Goal: Task Accomplishment & Management: Manage account settings

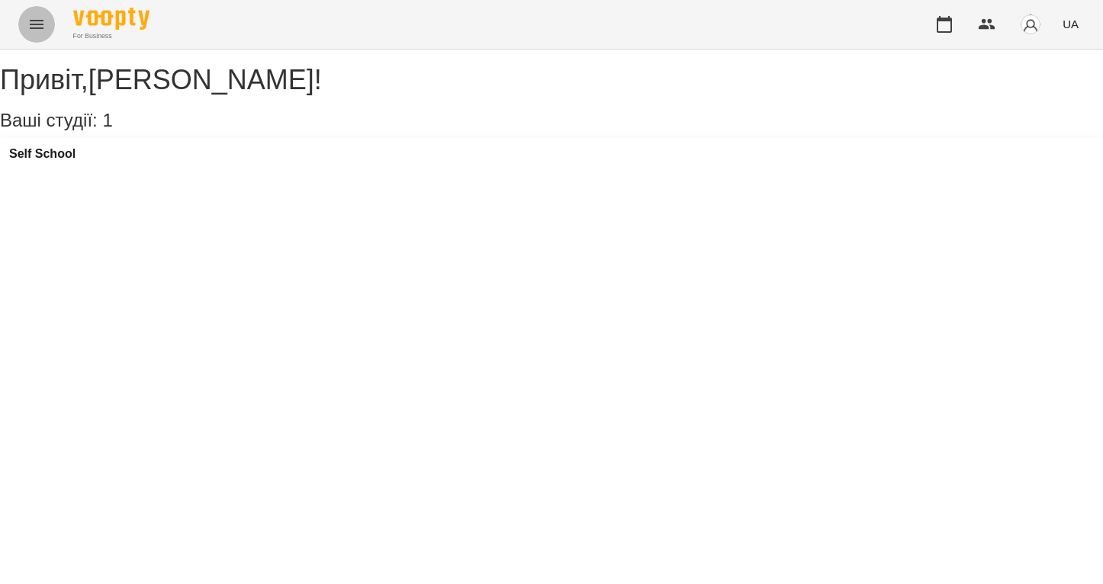
click at [38, 31] on icon "Menu" at bounding box center [36, 24] width 18 height 18
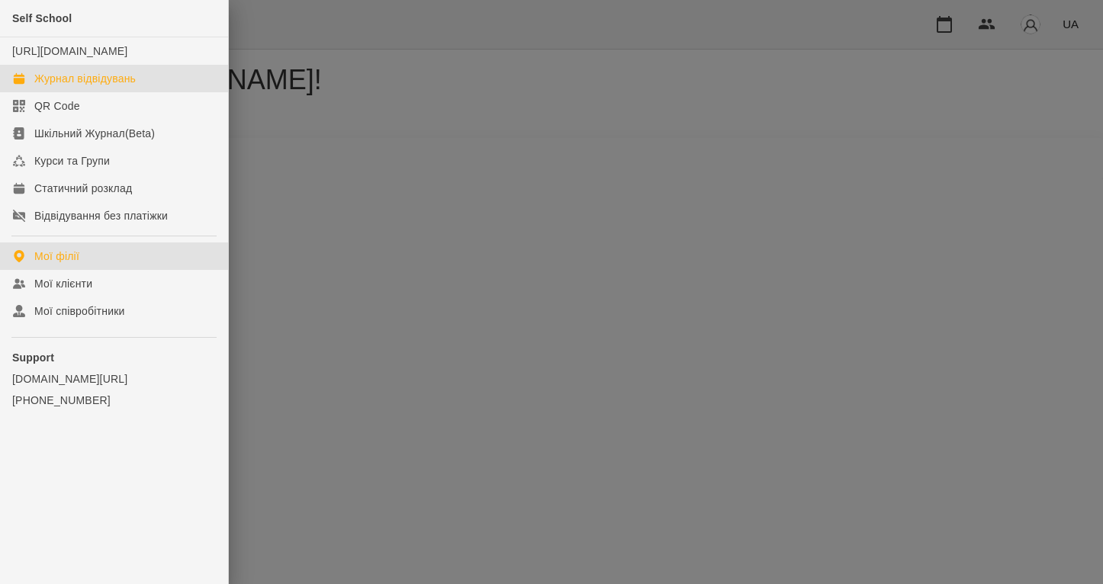
click at [76, 86] on div "Журнал відвідувань" at bounding box center [84, 78] width 101 height 15
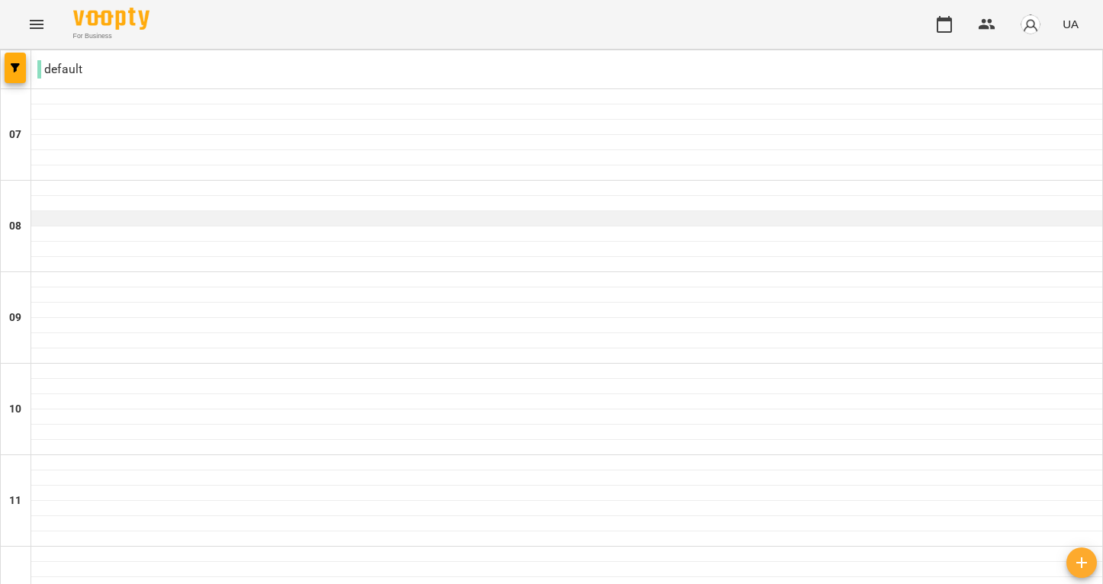
scroll to position [1071, 0]
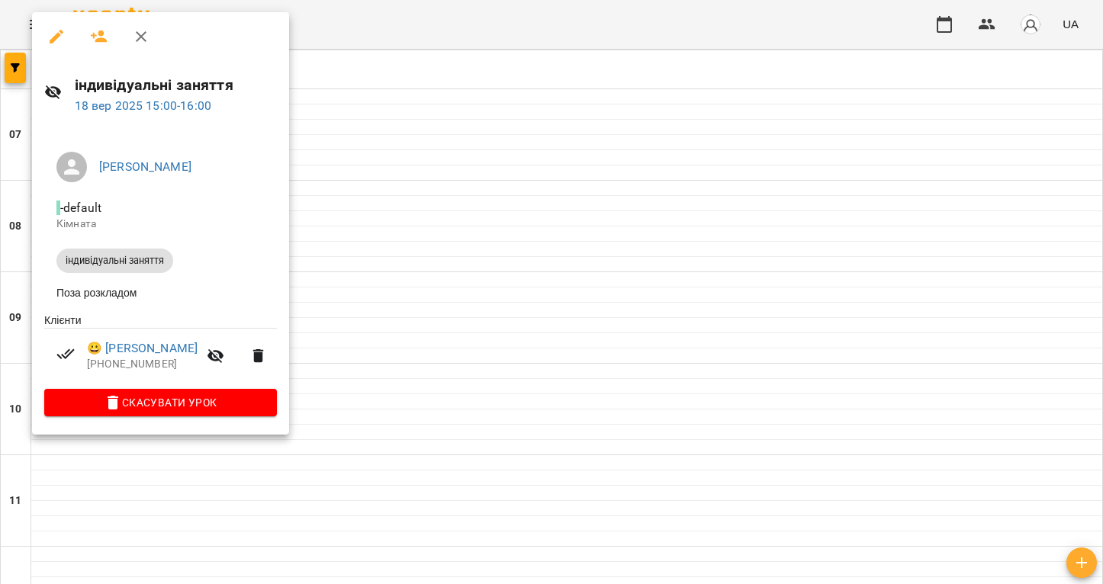
click at [46, 34] on button "button" at bounding box center [56, 36] width 37 height 37
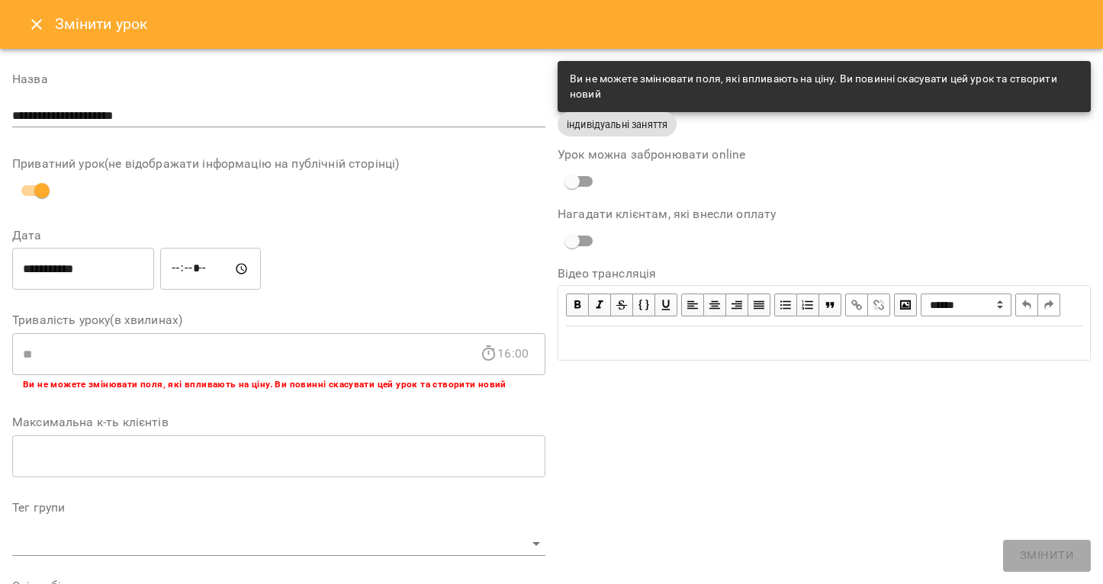
click at [86, 266] on input "**********" at bounding box center [83, 269] width 142 height 43
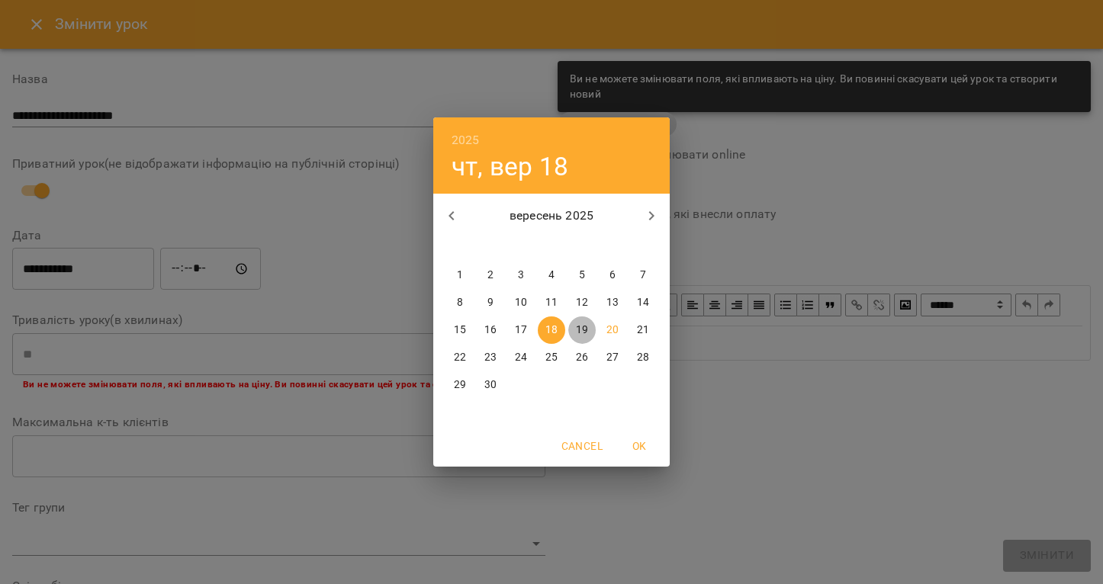
click at [580, 333] on p "19" at bounding box center [582, 330] width 12 height 15
type input "**********"
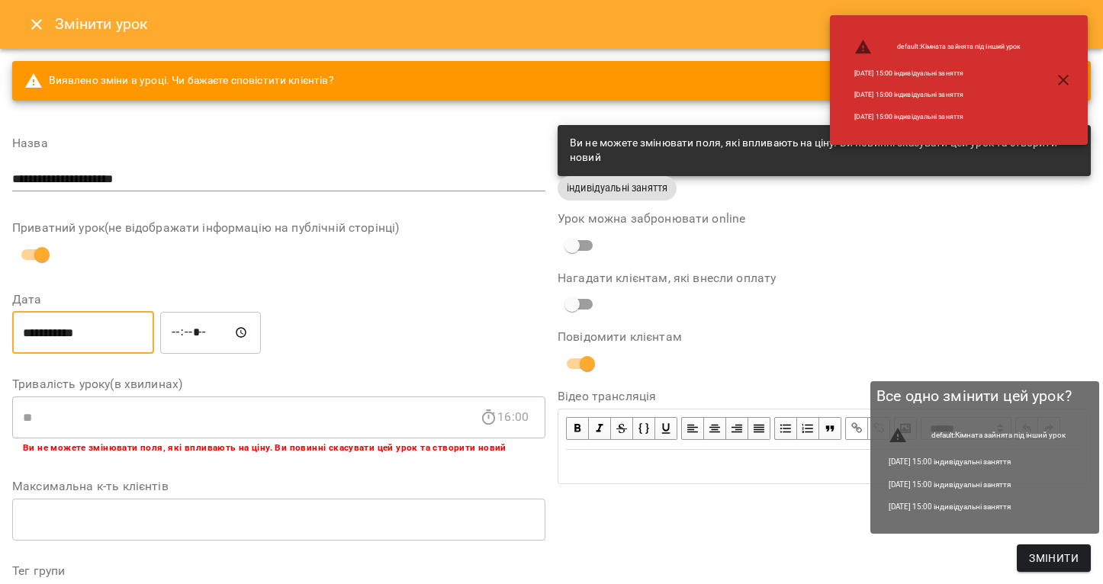
click at [1077, 558] on span "Змінити" at bounding box center [1054, 558] width 50 height 18
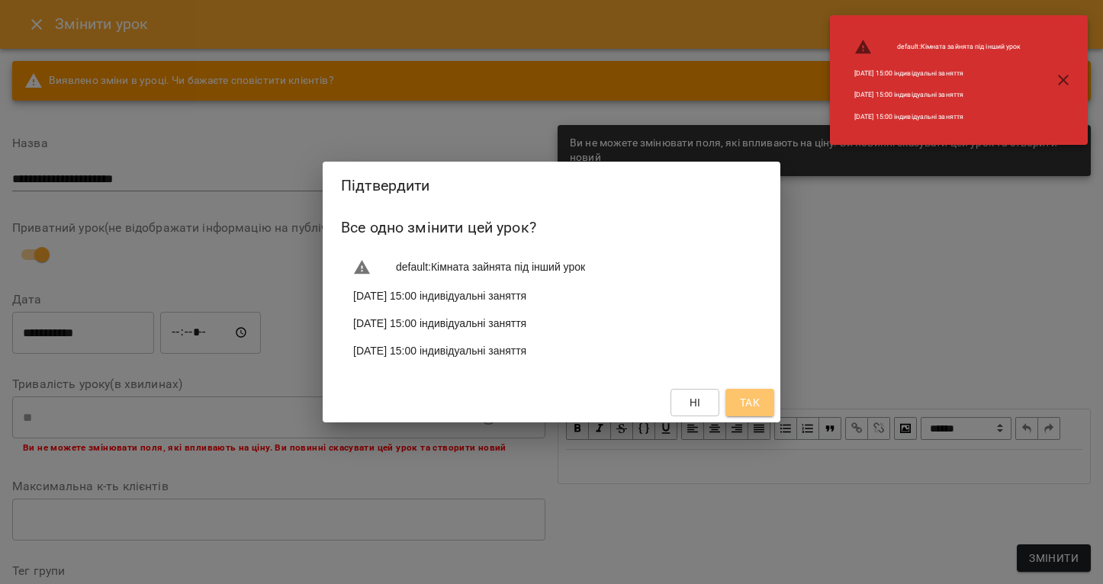
click at [748, 405] on span "Так" at bounding box center [750, 403] width 20 height 18
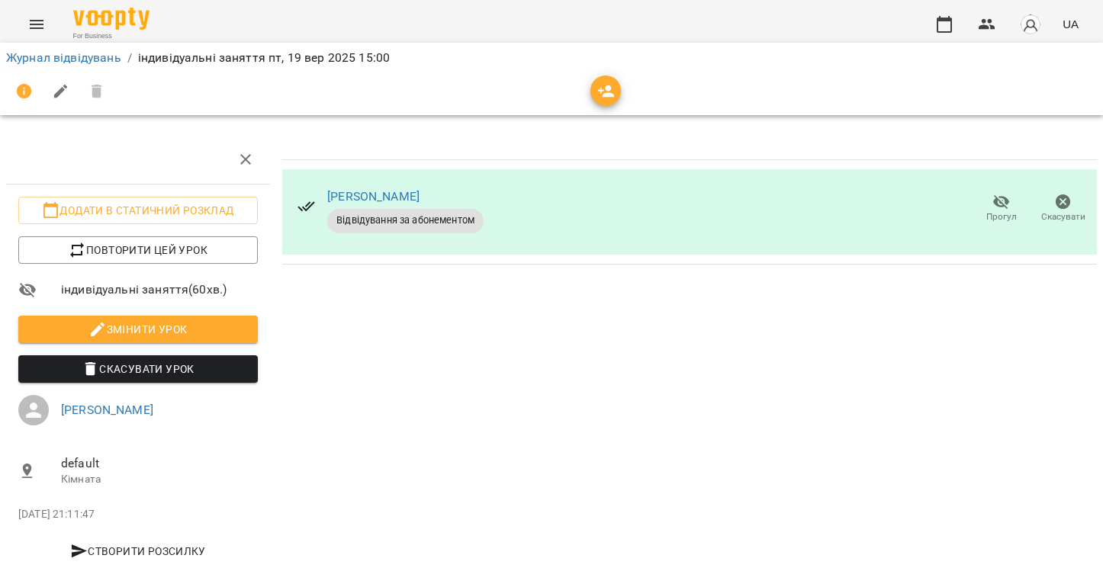
click at [29, 21] on icon "Menu" at bounding box center [36, 24] width 18 height 18
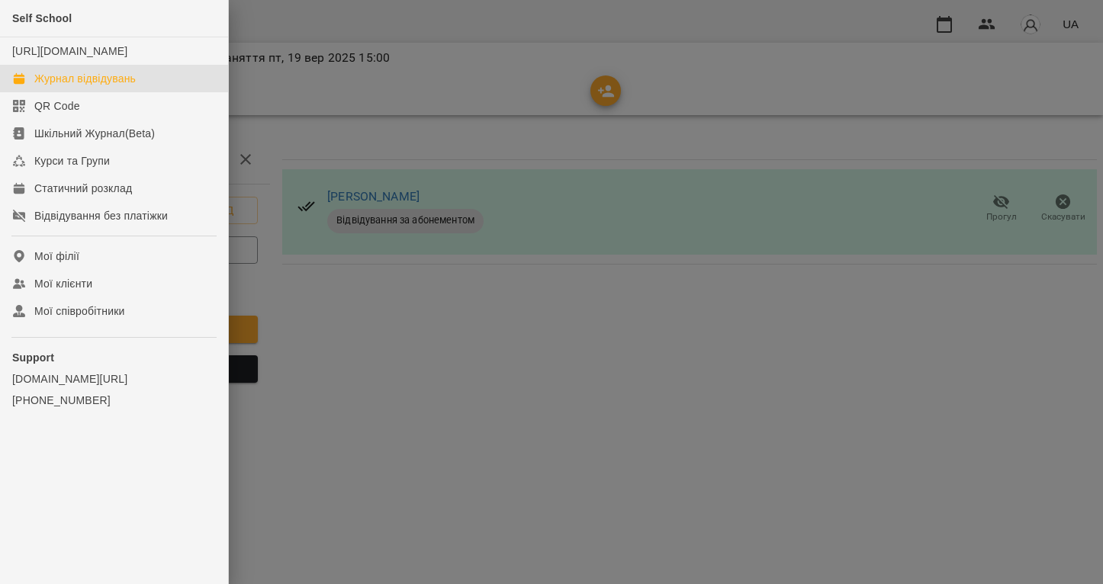
click at [85, 86] on div "Журнал відвідувань" at bounding box center [84, 78] width 101 height 15
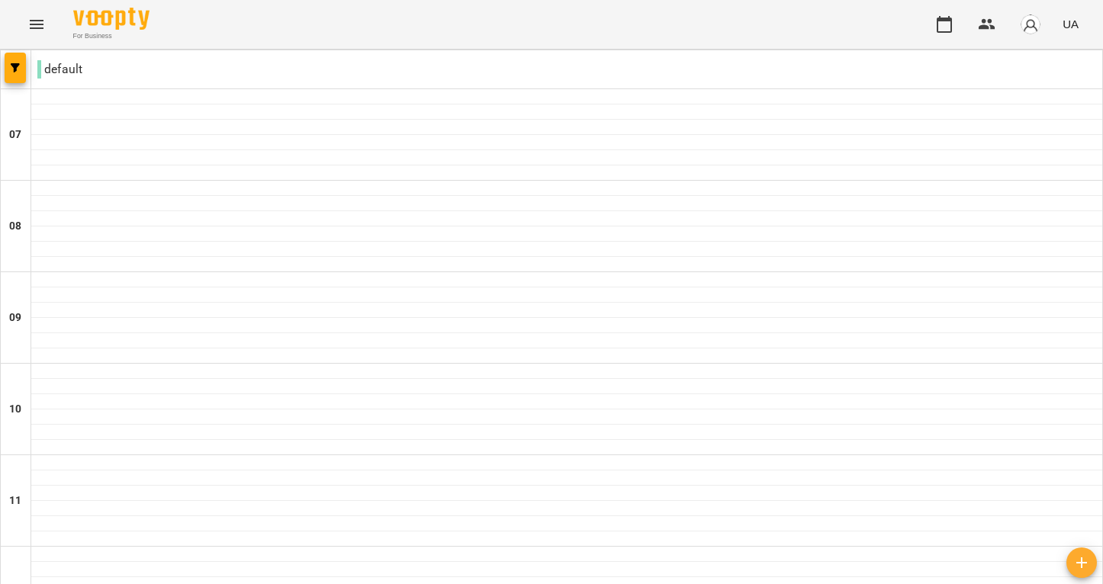
scroll to position [1071, 0]
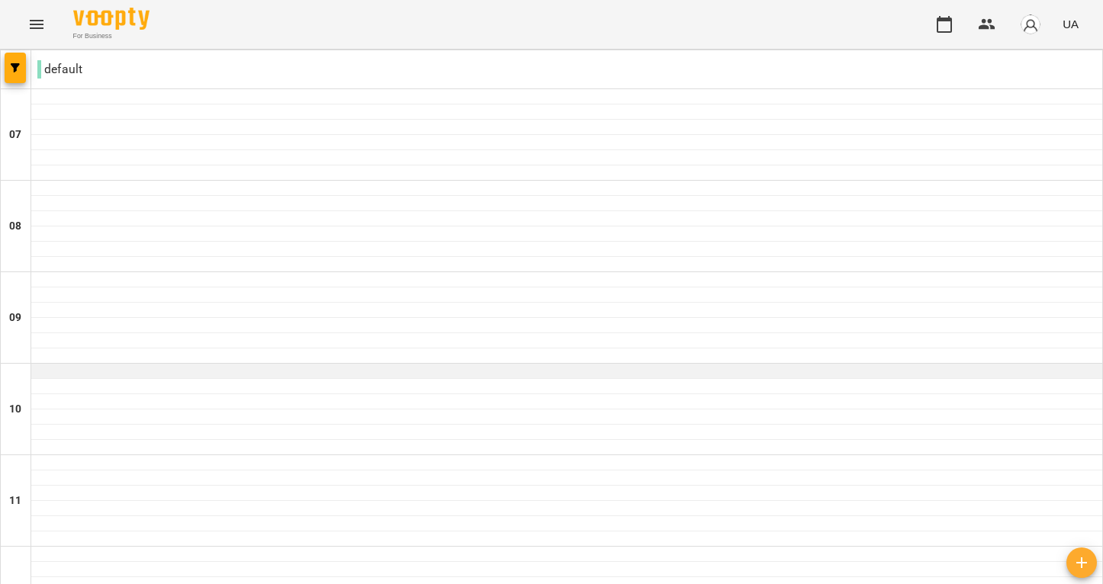
scroll to position [157, 0]
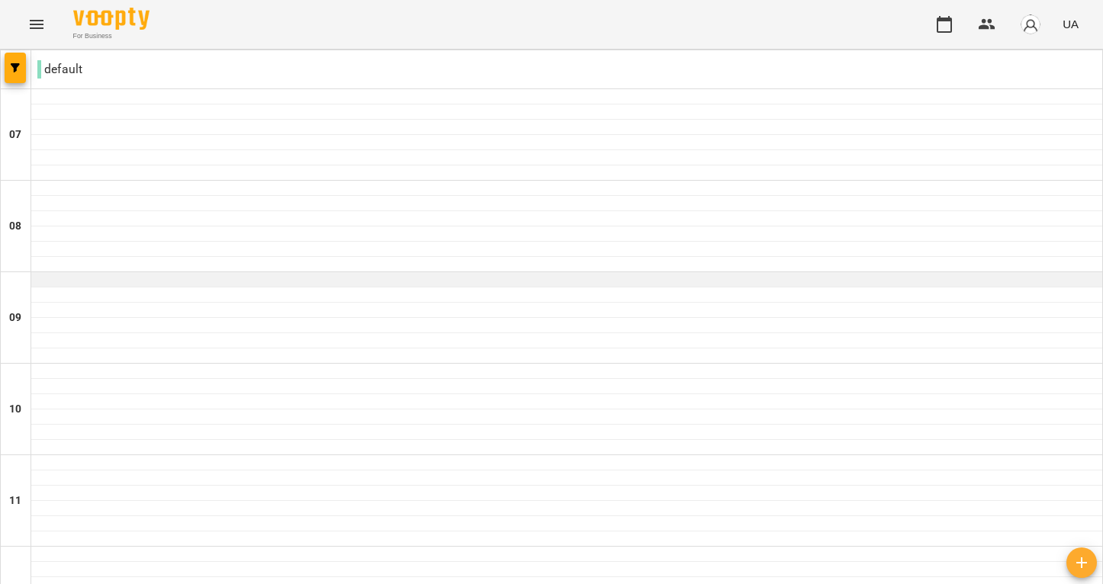
click at [101, 272] on div at bounding box center [566, 279] width 1071 height 15
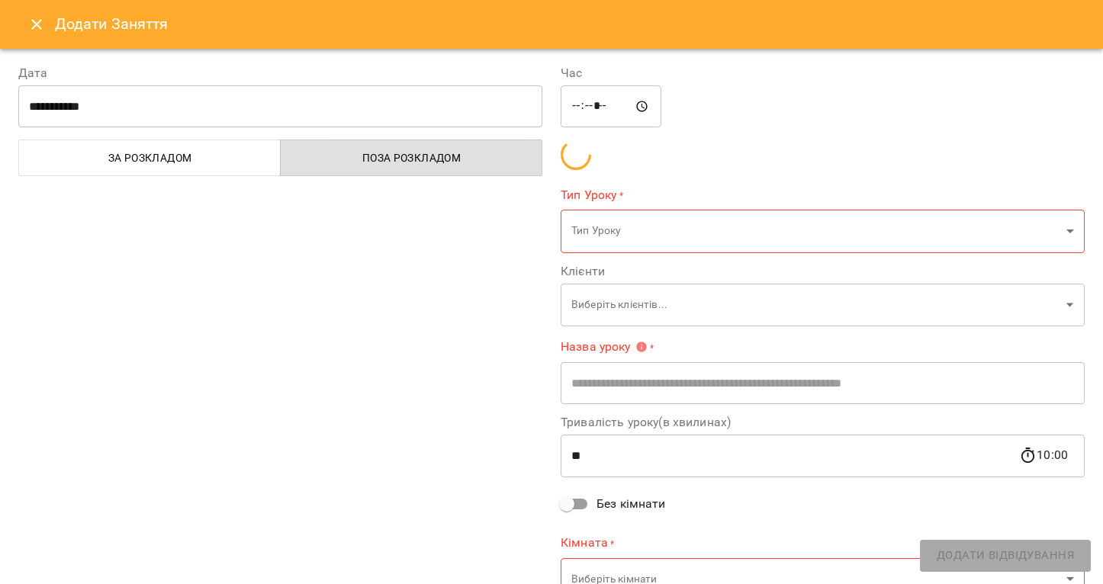
type input "**********"
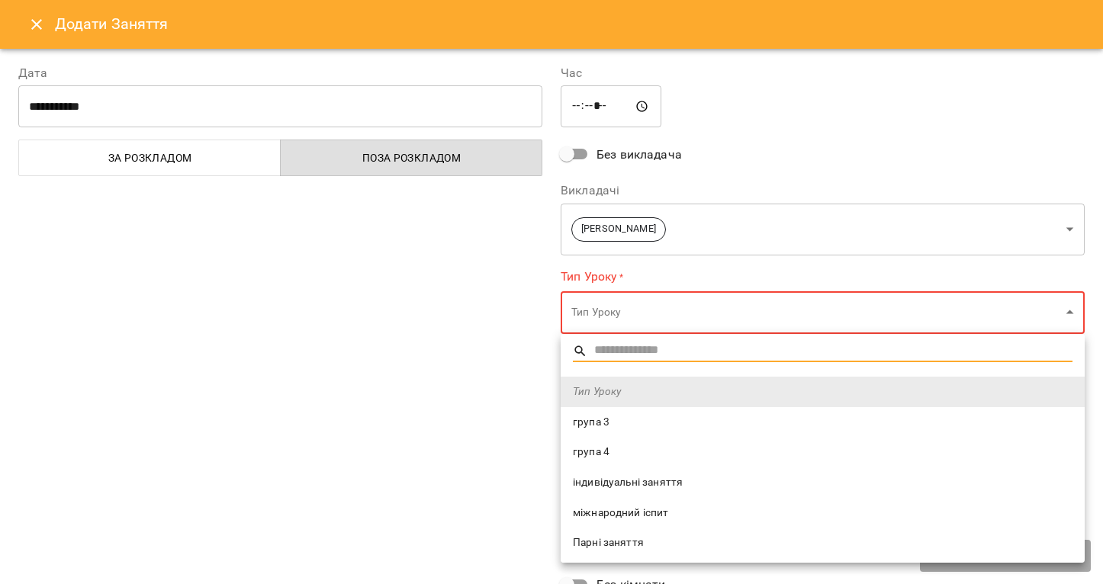
click at [35, 27] on div at bounding box center [551, 292] width 1103 height 584
click at [378, 270] on div at bounding box center [551, 292] width 1103 height 584
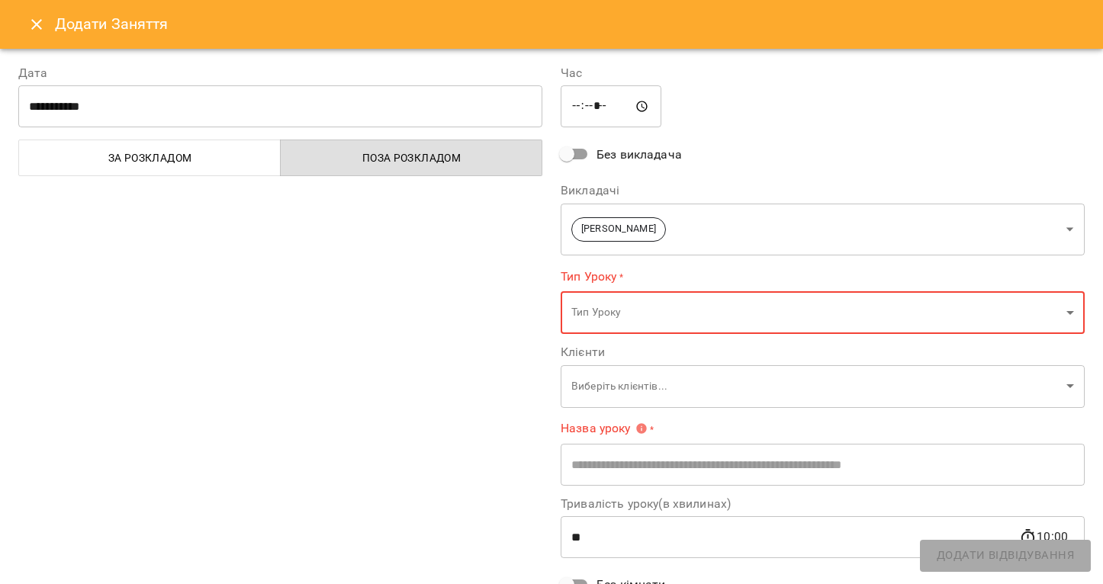
click at [40, 31] on icon "Close" at bounding box center [36, 24] width 18 height 18
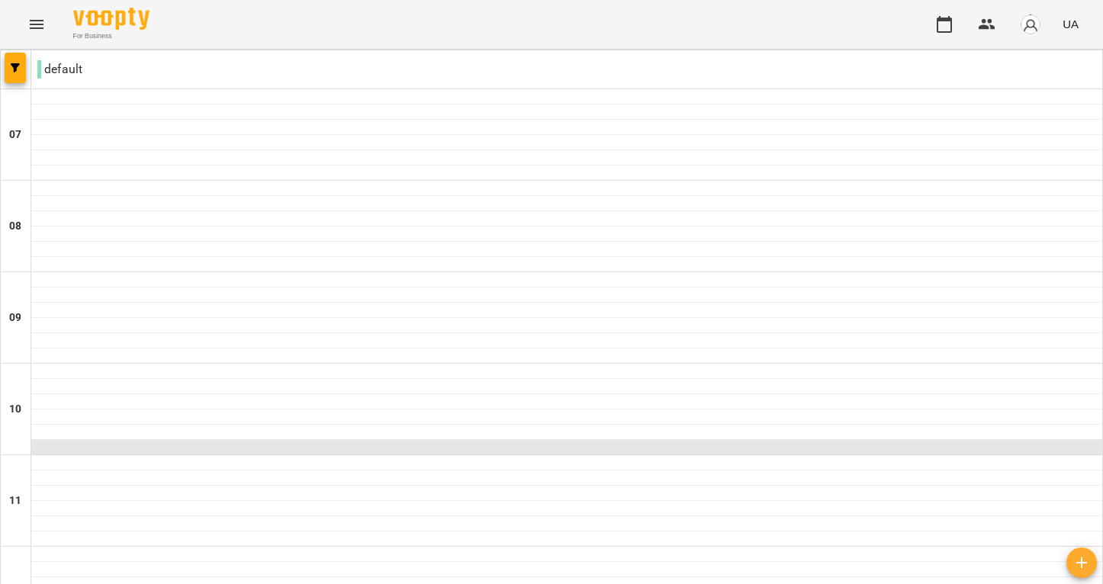
scroll to position [169, 0]
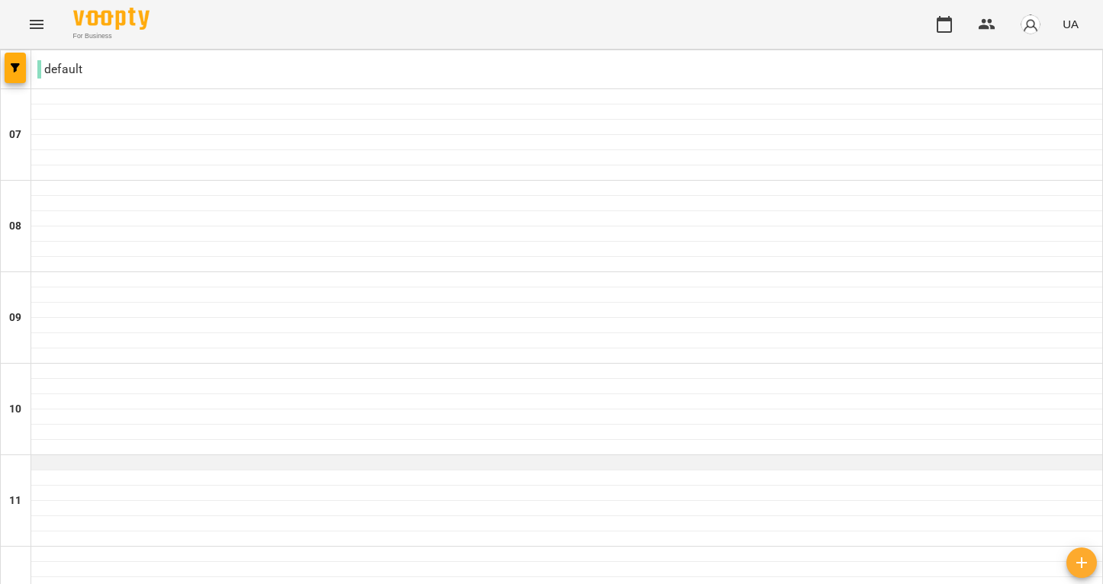
click at [153, 456] on div at bounding box center [566, 463] width 1071 height 15
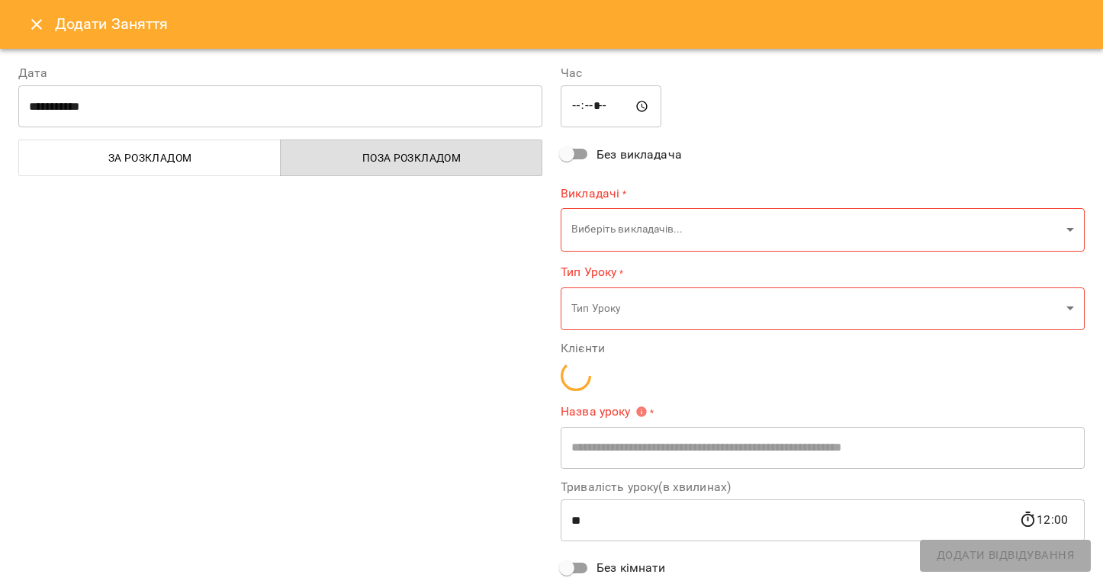
type input "**********"
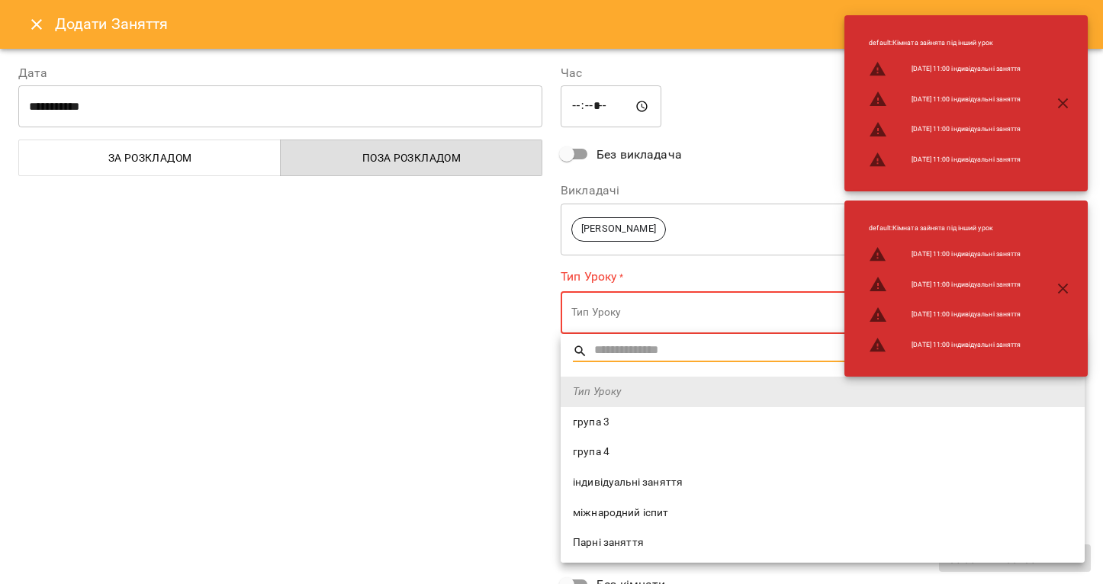
click at [650, 481] on span "індивідуальні заняття" at bounding box center [823, 482] width 500 height 15
type input "**********"
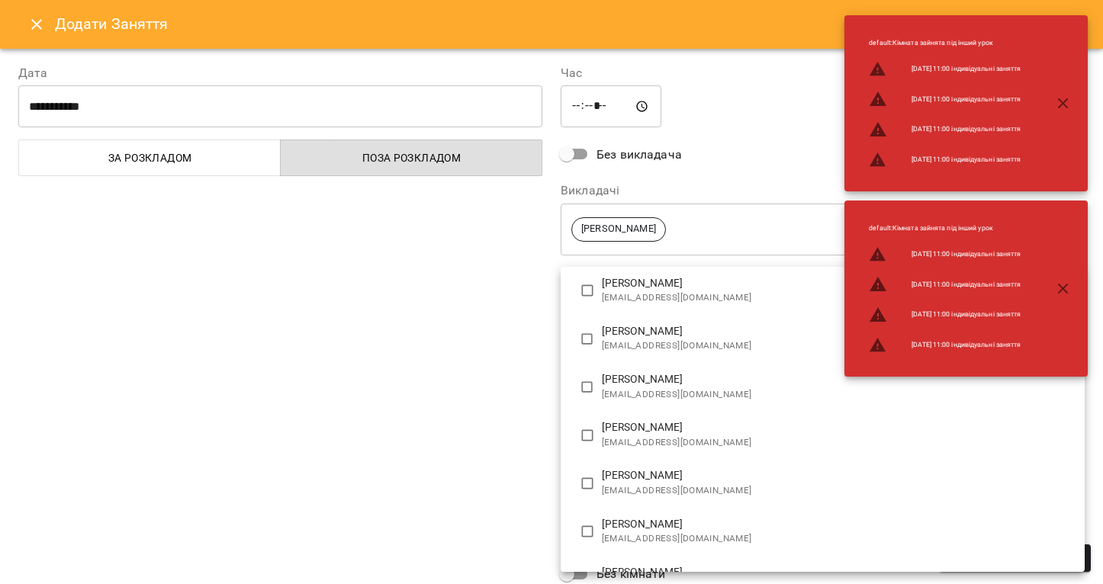
scroll to position [136, 0]
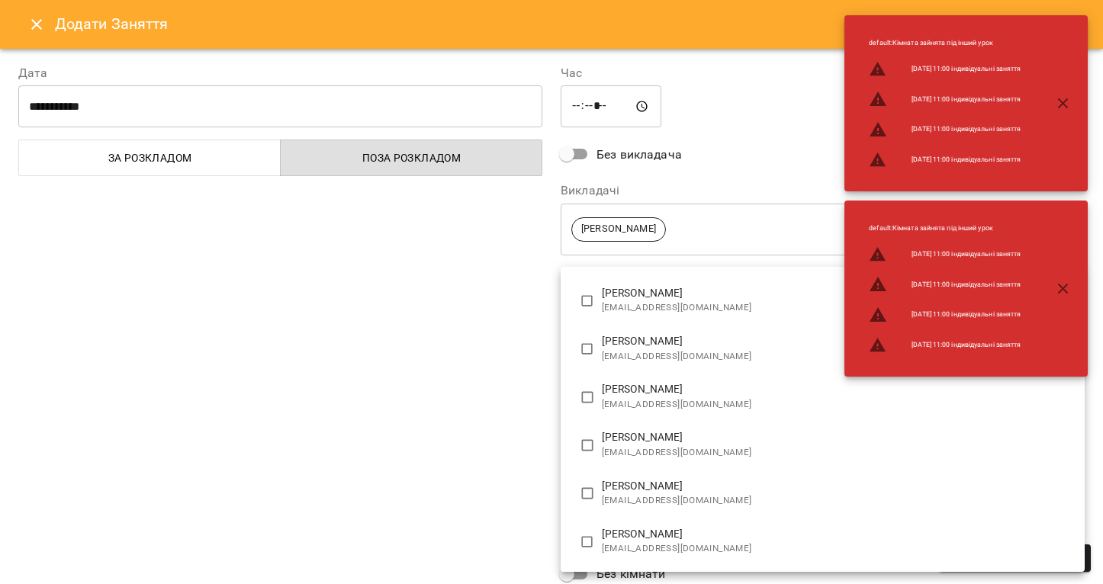
click at [641, 393] on p "[PERSON_NAME]" at bounding box center [837, 389] width 471 height 15
type input "**********"
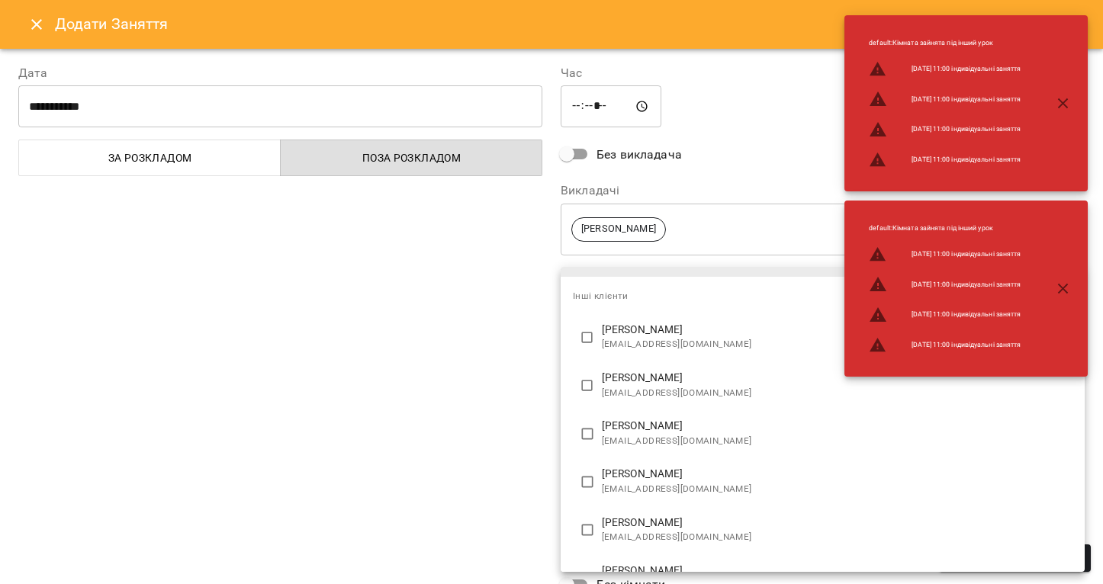
scroll to position [0, 0]
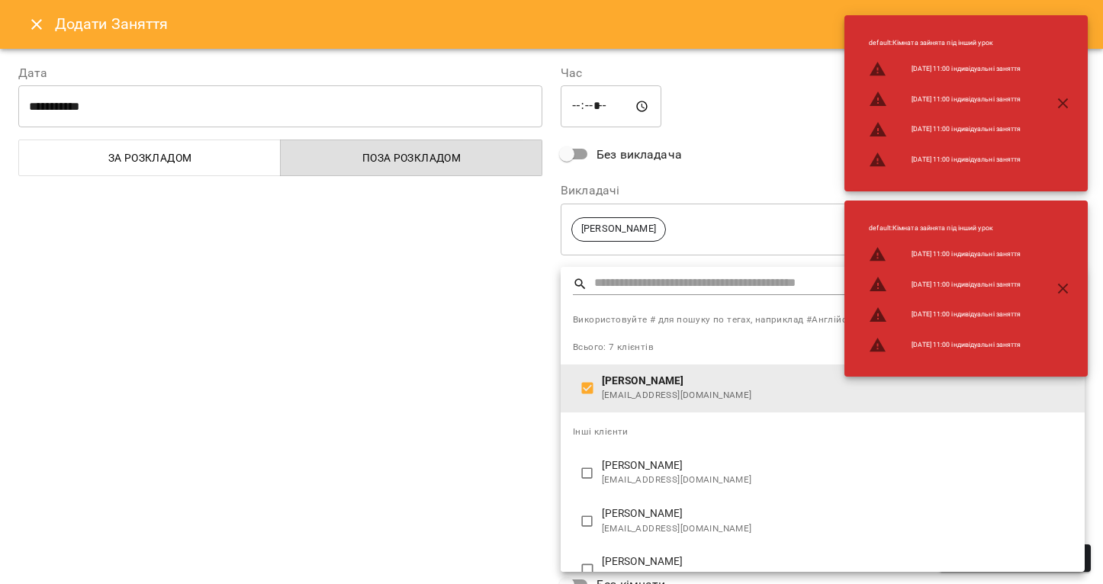
click at [507, 380] on div at bounding box center [551, 292] width 1103 height 584
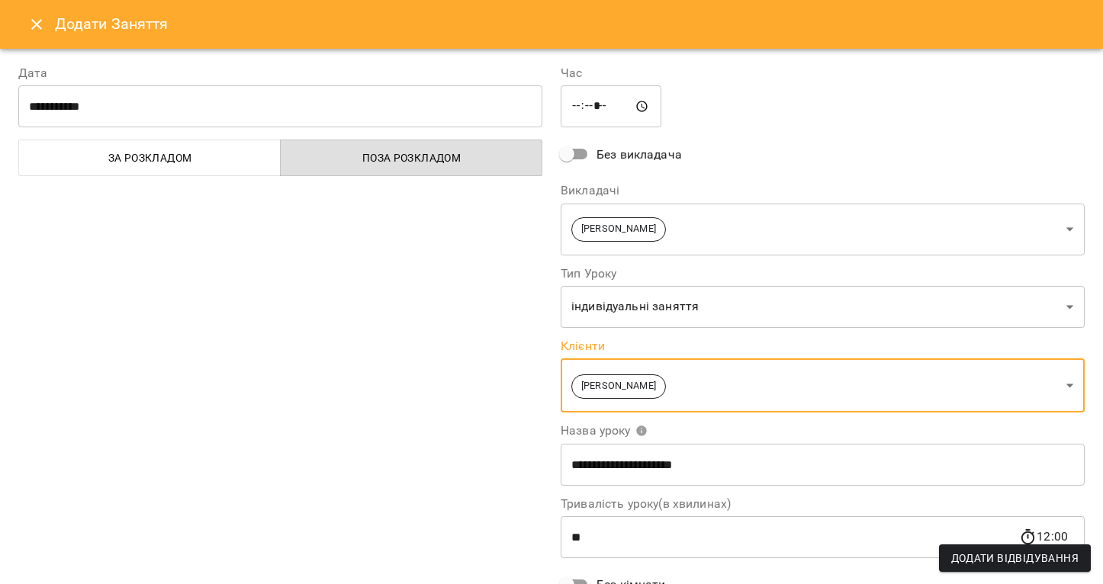
click at [1043, 569] on button "Додати Відвідування" at bounding box center [1015, 558] width 152 height 27
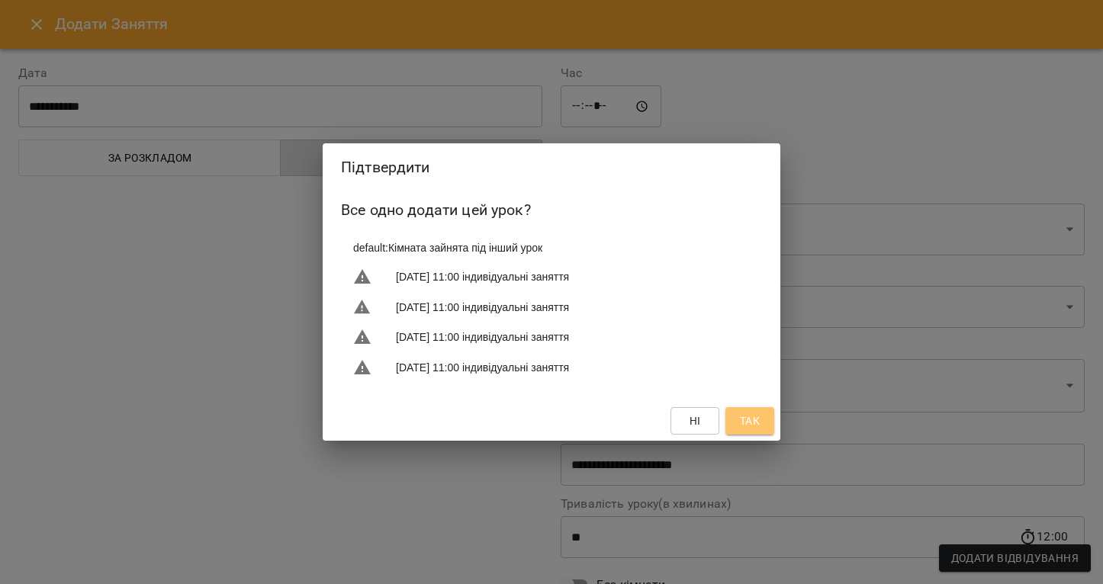
click at [738, 430] on span "Так" at bounding box center [750, 421] width 24 height 18
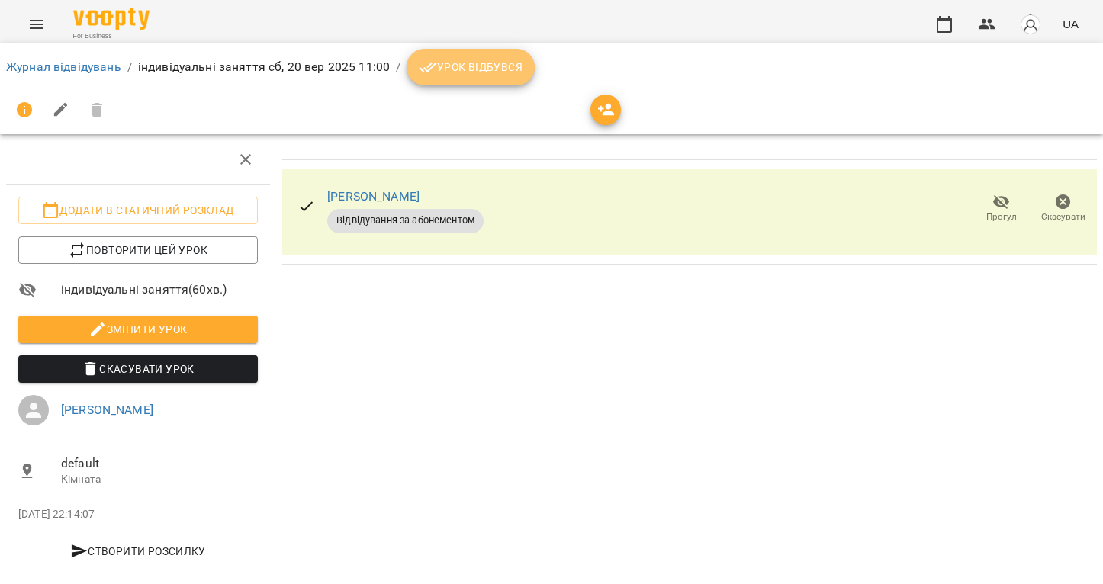
click at [492, 70] on span "Урок відбувся" at bounding box center [471, 67] width 104 height 18
